Goal: Navigation & Orientation: Find specific page/section

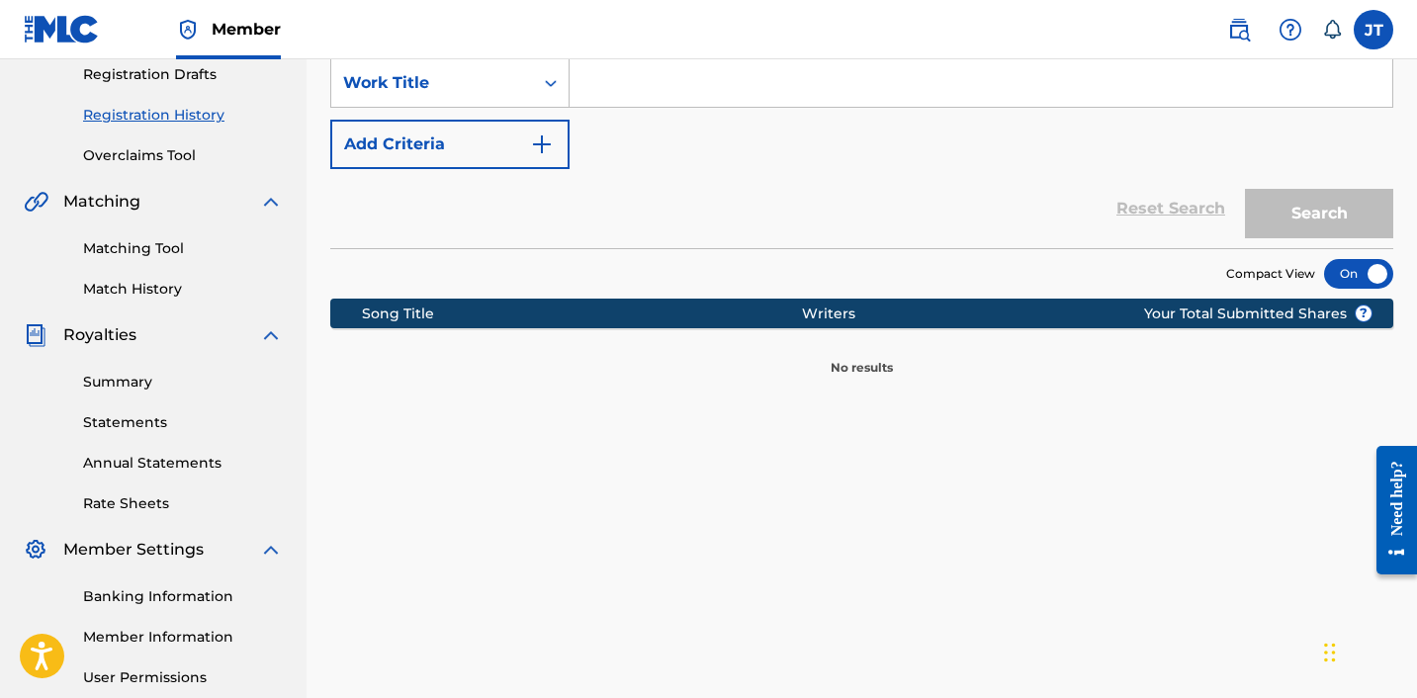
scroll to position [341, 0]
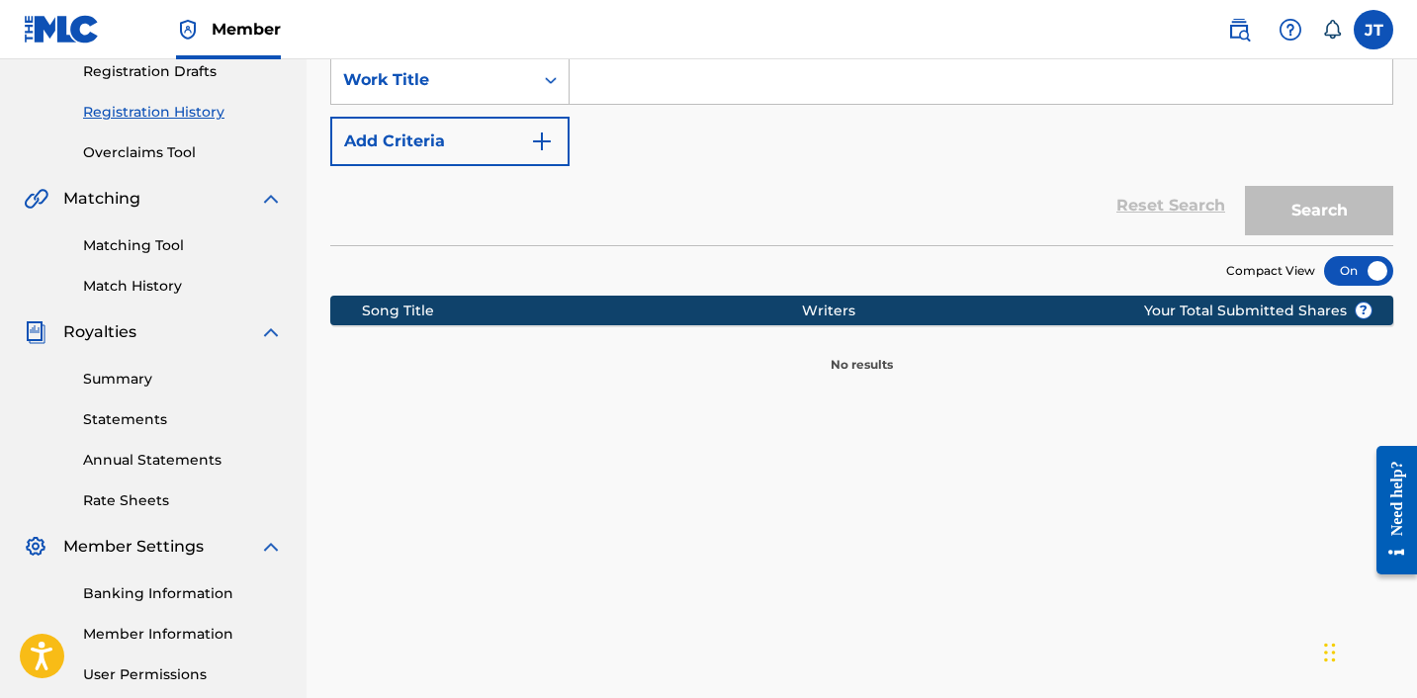
click at [129, 296] on link "Match History" at bounding box center [183, 286] width 200 height 21
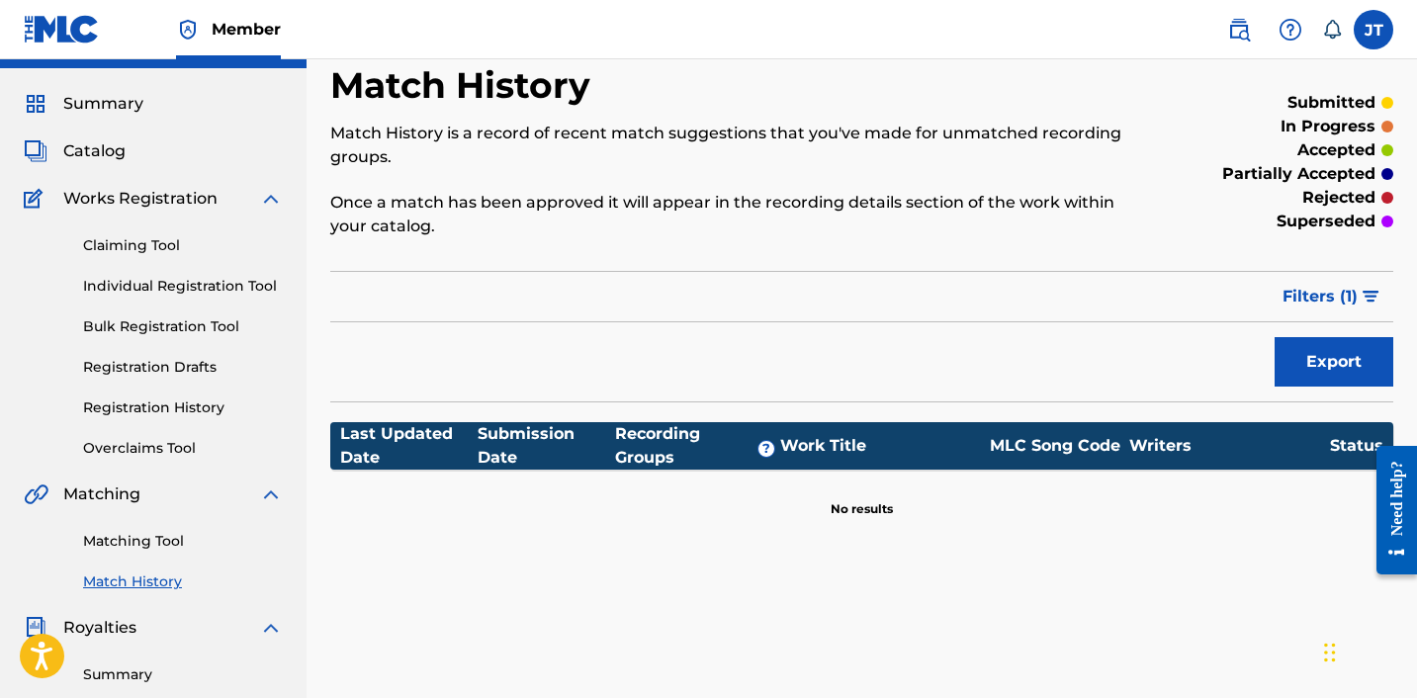
scroll to position [46, 0]
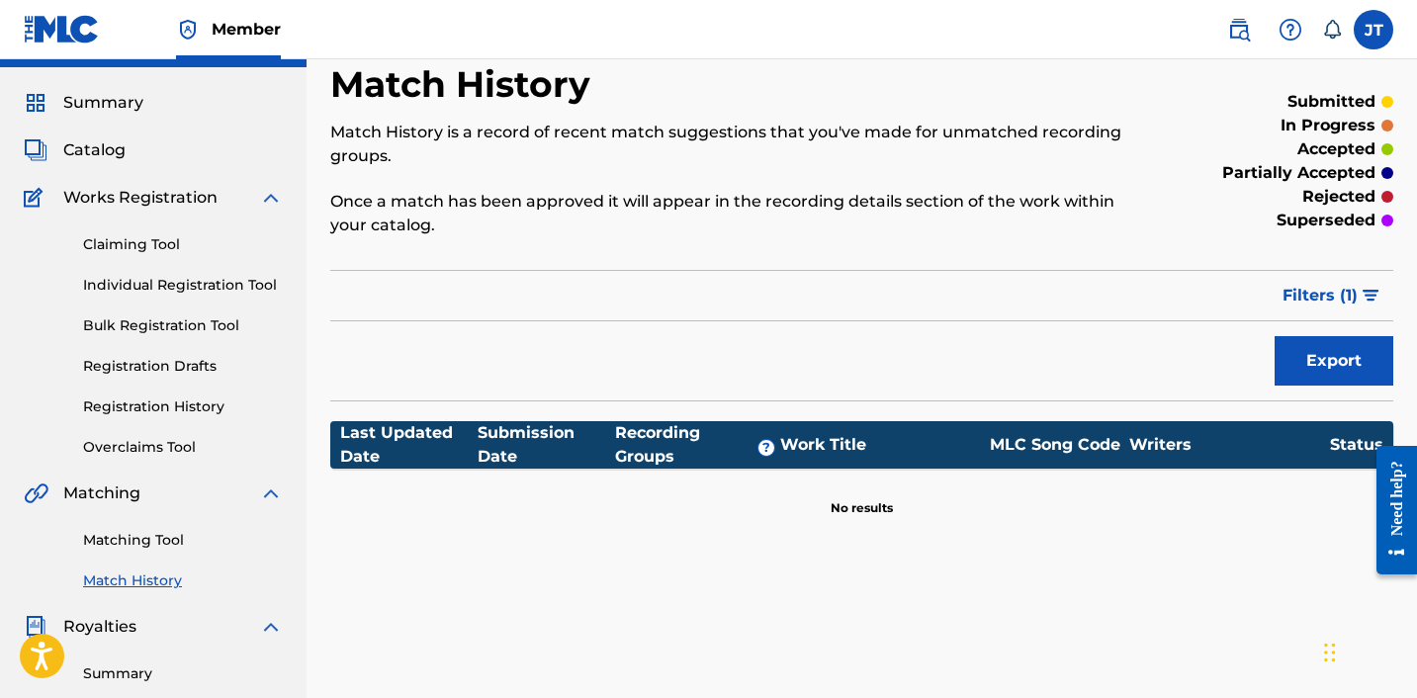
click at [95, 149] on span "Catalog" at bounding box center [94, 150] width 62 height 24
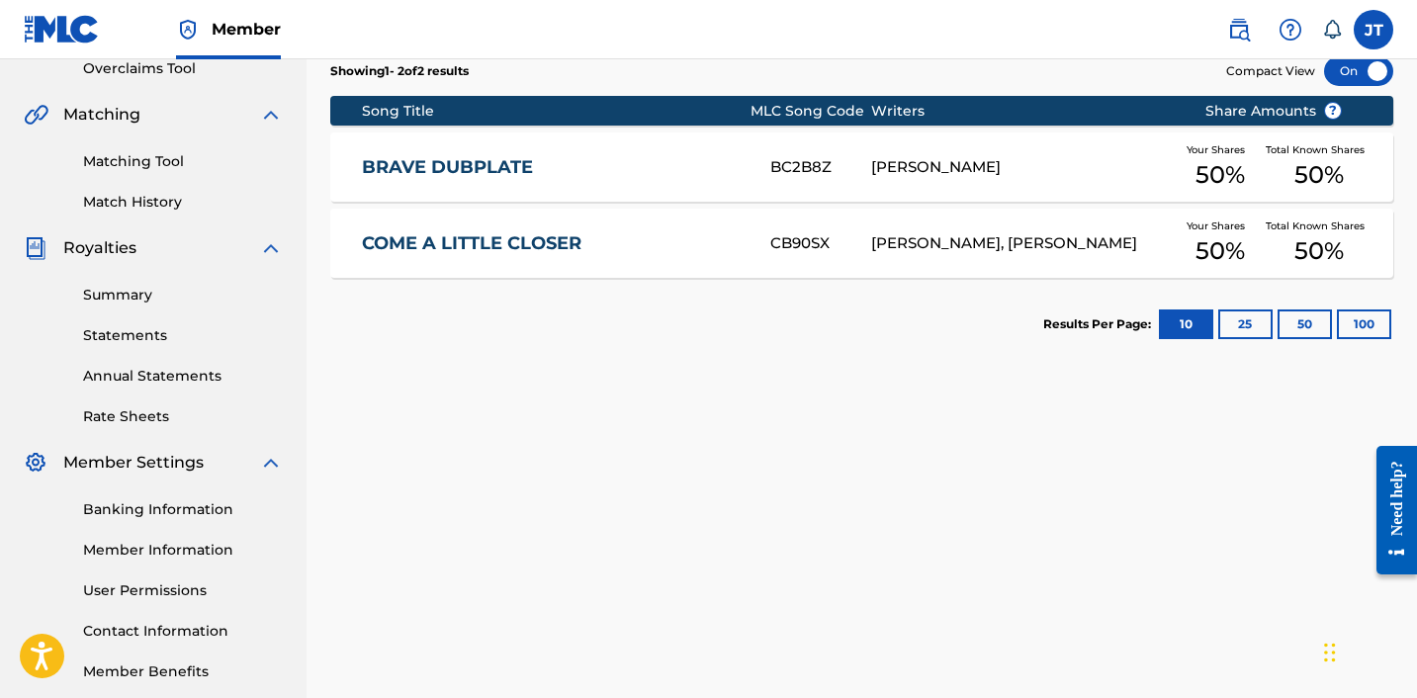
scroll to position [412, 0]
